Goal: Task Accomplishment & Management: Manage account settings

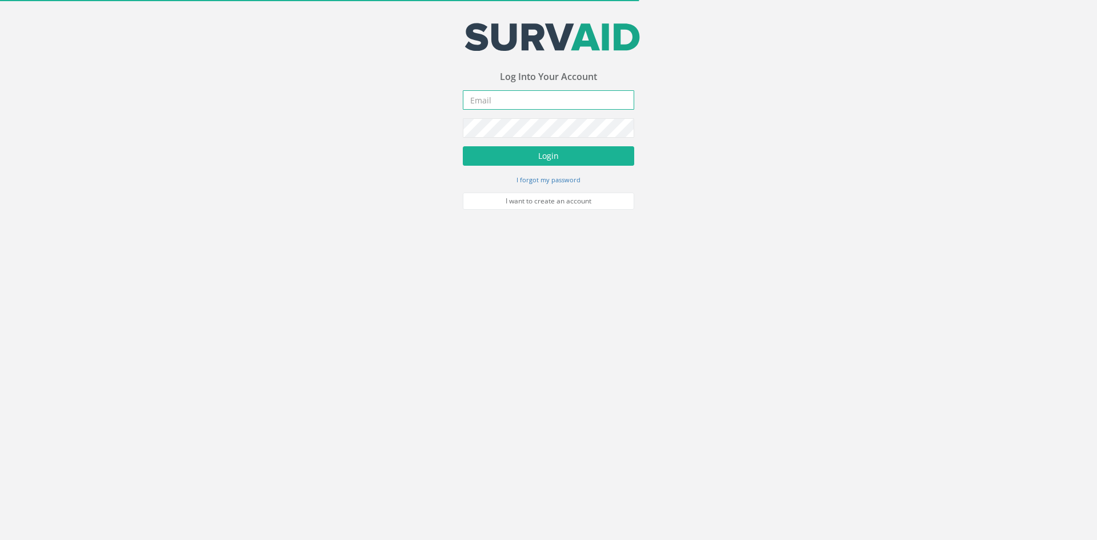
click at [494, 101] on input "email" at bounding box center [548, 99] width 171 height 19
type input "a"
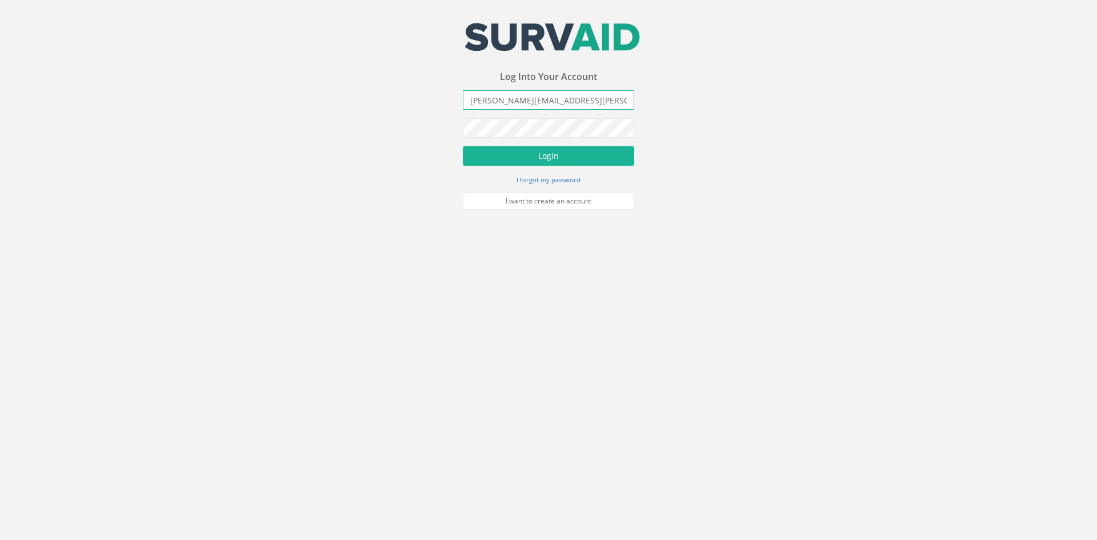
type input "[PERSON_NAME][EMAIL_ADDRESS][PERSON_NAME][DOMAIN_NAME]"
click at [463, 146] on button "Login" at bounding box center [548, 155] width 171 height 19
click at [482, 107] on input "email" at bounding box center [548, 99] width 171 height 19
type input "[EMAIL_ADDRESS][DOMAIN_NAME]"
click at [463, 146] on button "Login" at bounding box center [548, 155] width 171 height 19
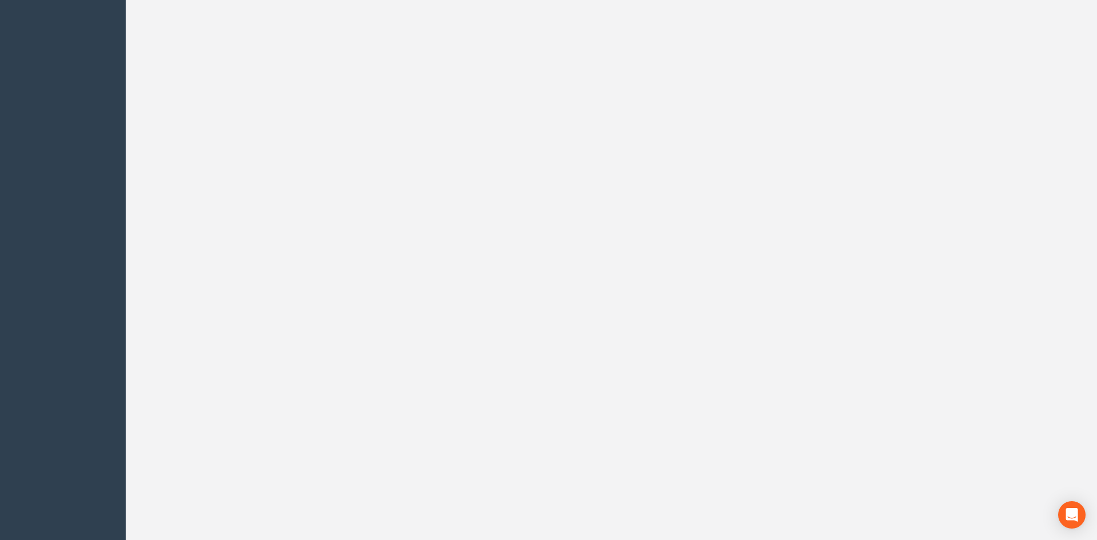
click at [288, 105] on div "\ \ \ ‹ \ › \ × \ \ \" at bounding box center [611, 270] width 971 height 540
